Goal: Task Accomplishment & Management: Manage account settings

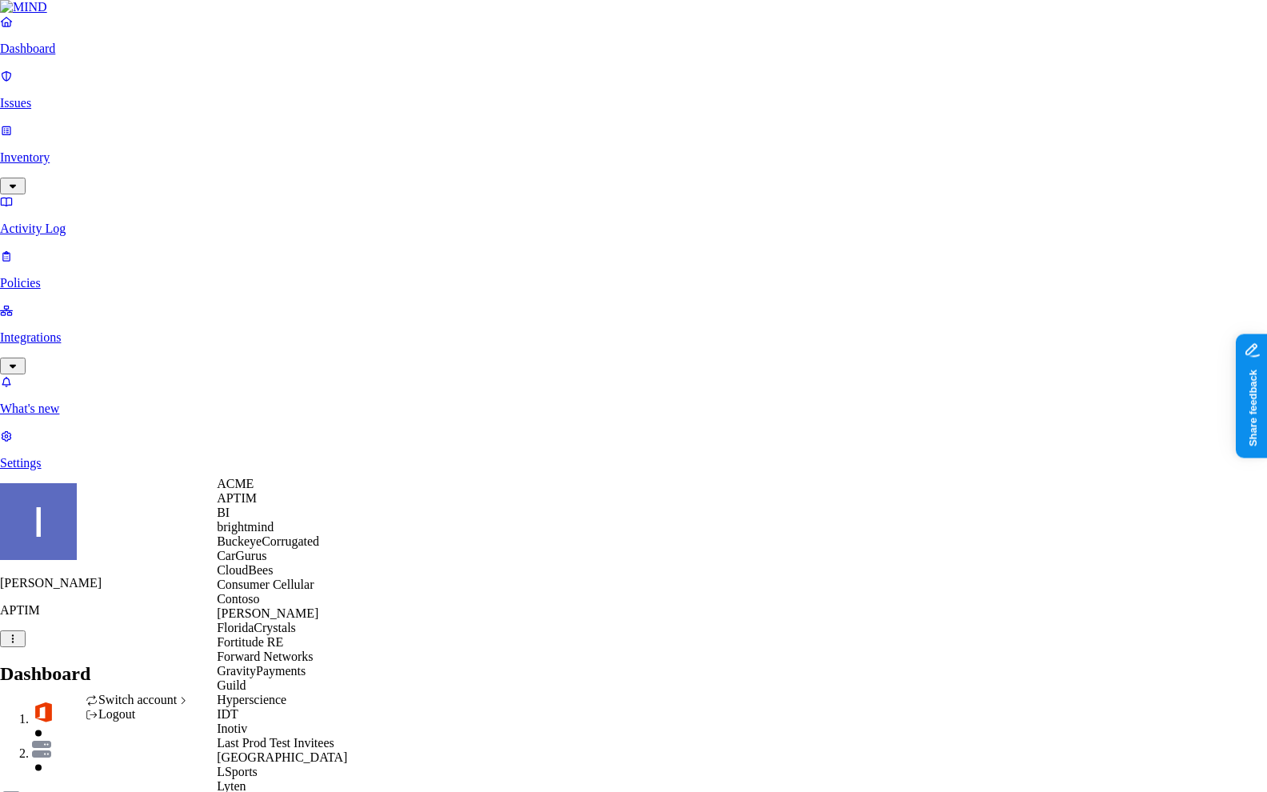
scroll to position [561, 0]
